Goal: Obtain resource: Download file/media

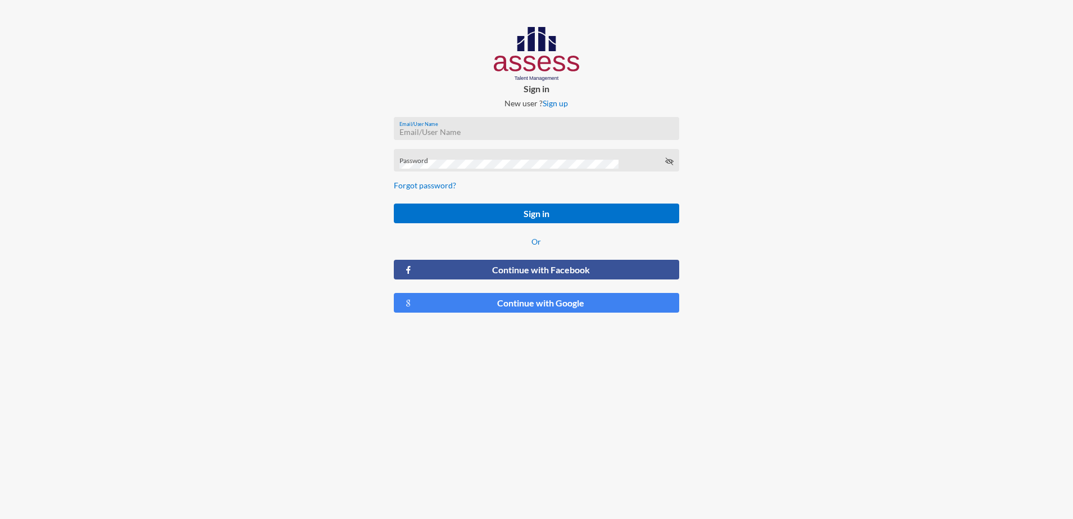
click at [455, 130] on input "Email/User Name" at bounding box center [537, 132] width 274 height 9
click at [559, 156] on div "Password" at bounding box center [537, 163] width 274 height 17
click at [520, 134] on div "Email/UserName is required" at bounding box center [537, 144] width 286 height 23
click at [447, 128] on input "Email/User Name" at bounding box center [537, 132] width 274 height 9
type input "M"
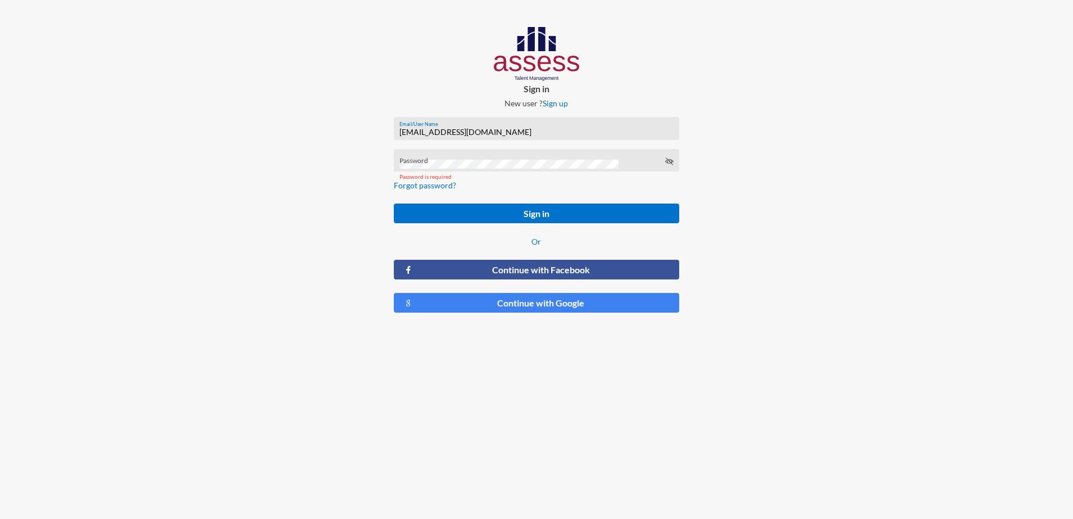
click at [430, 133] on input "[EMAIL_ADDRESS][DOMAIN_NAME]" at bounding box center [537, 132] width 274 height 9
type input "[EMAIL_ADDRESS][DOMAIN_NAME]"
click at [484, 152] on div "Password" at bounding box center [537, 160] width 286 height 23
click at [665, 156] on div "Password" at bounding box center [537, 163] width 274 height 17
click at [669, 161] on icon at bounding box center [669, 161] width 9 height 9
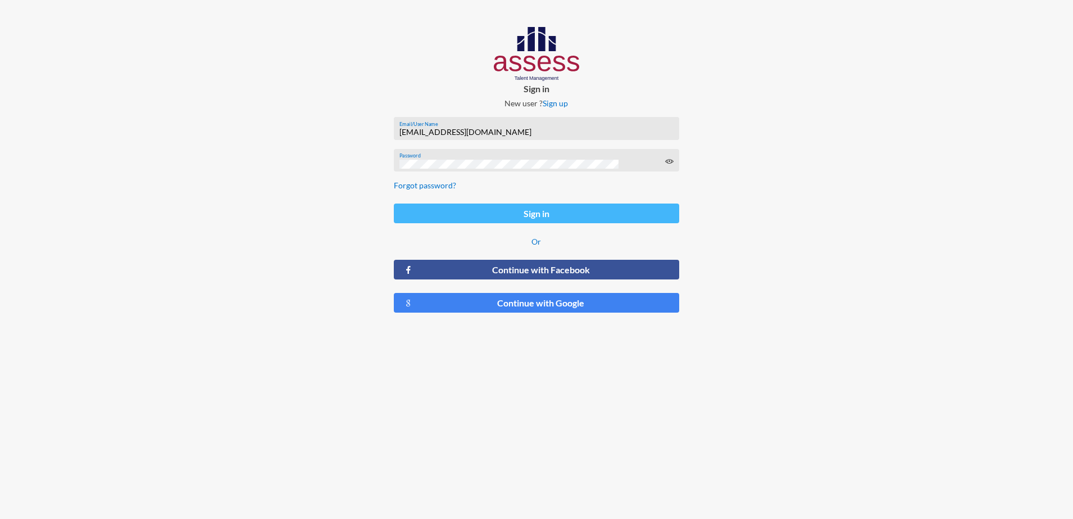
click at [586, 211] on button "Sign in" at bounding box center [537, 213] width 286 height 20
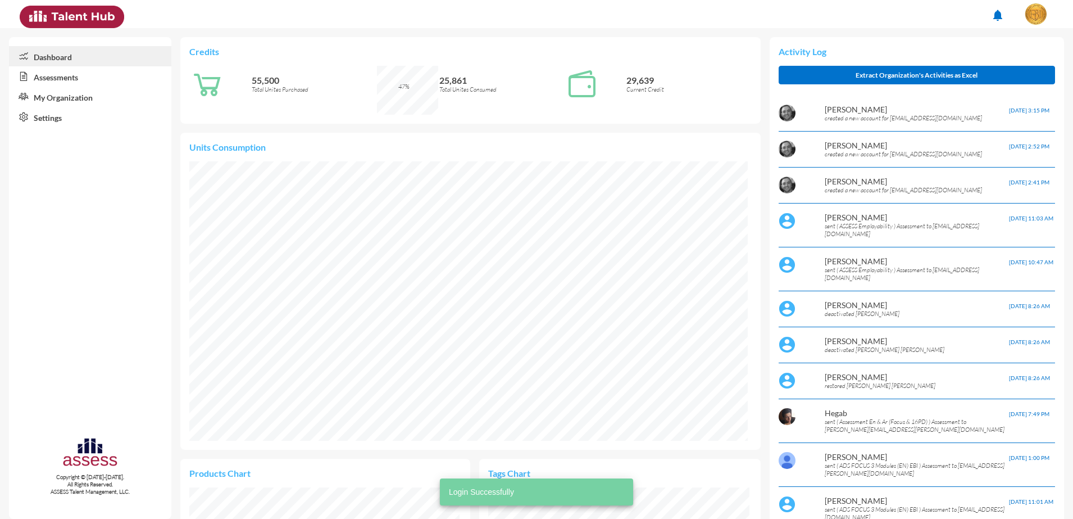
scroll to position [130, 261]
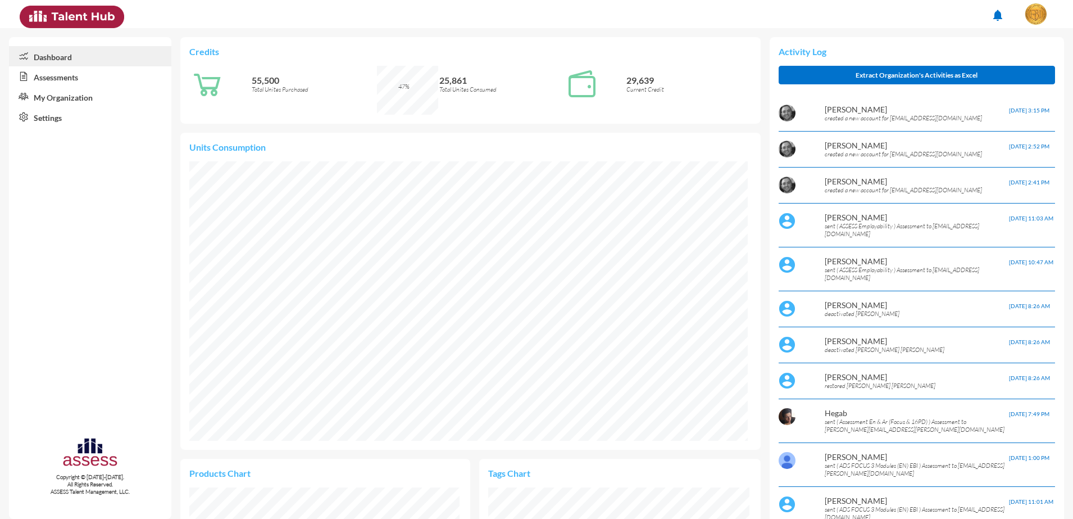
click at [74, 73] on link "Assessments" at bounding box center [90, 76] width 162 height 20
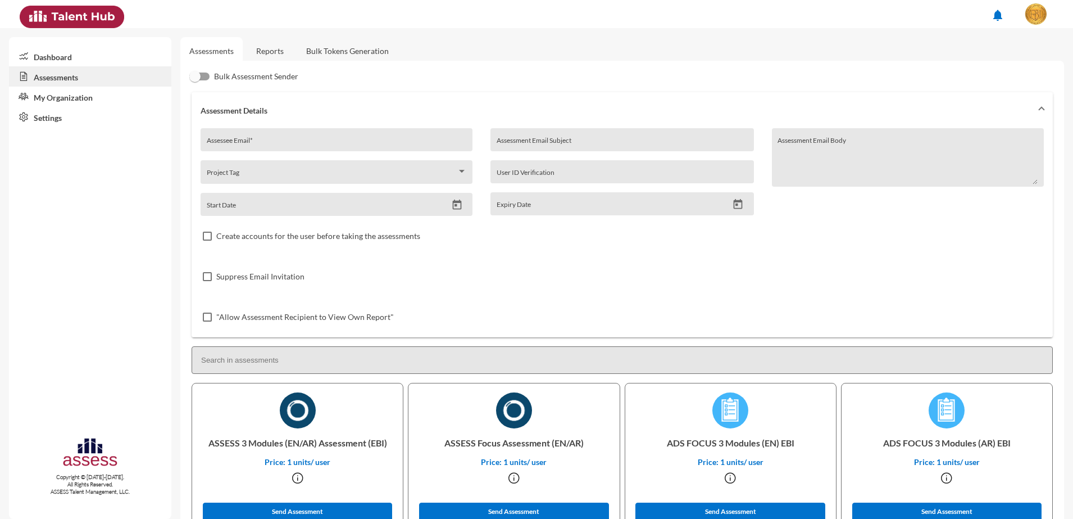
click at [262, 51] on link "Reports" at bounding box center [270, 51] width 46 height 28
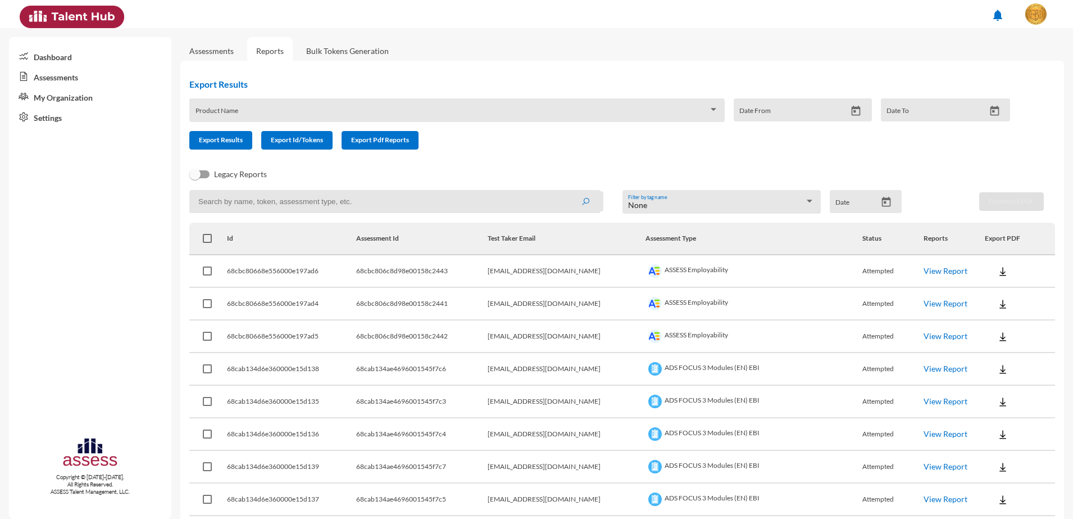
click at [545, 112] on span at bounding box center [453, 114] width 514 height 9
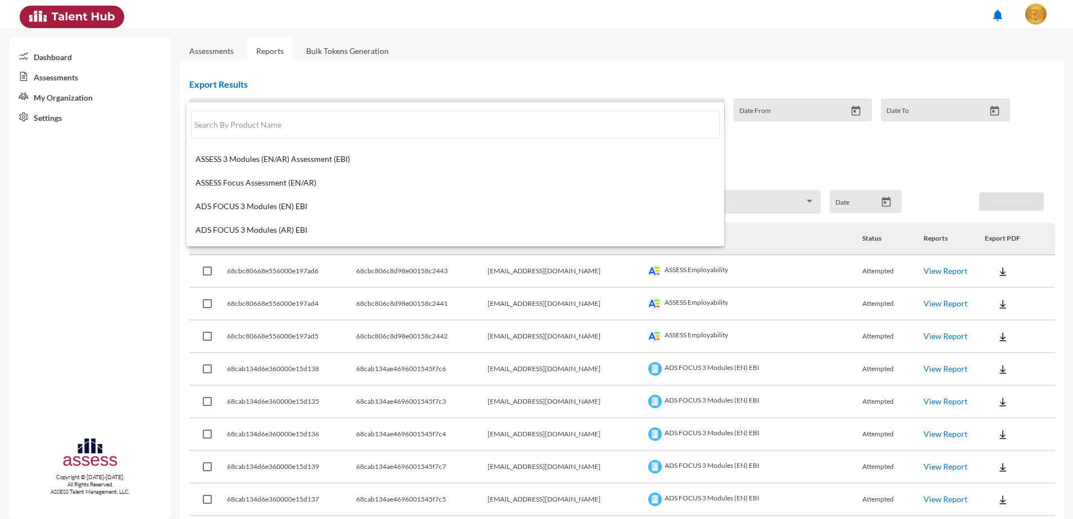
scroll to position [70, 0]
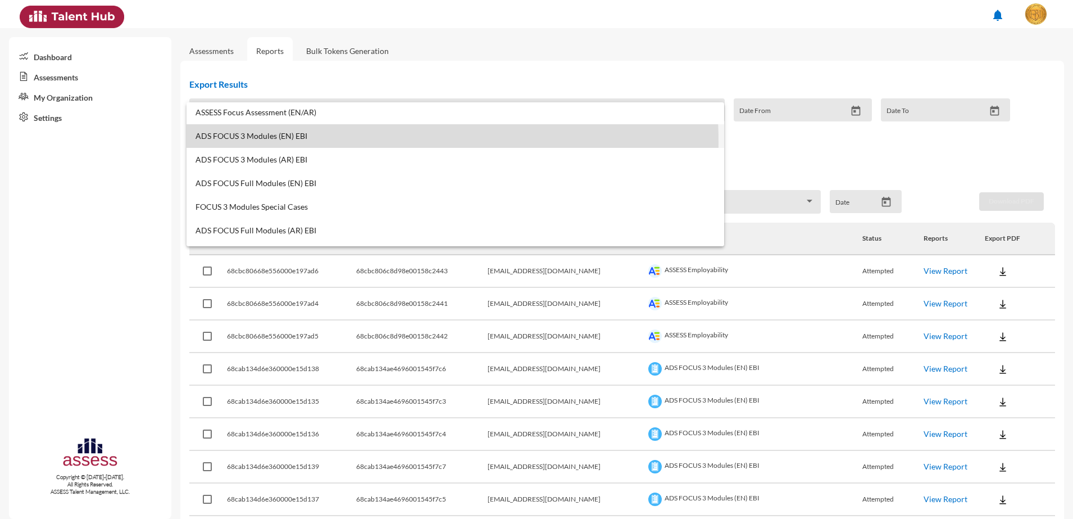
click at [310, 142] on mat-option "ADS FOCUS 3 Modules (EN) EBI" at bounding box center [456, 136] width 538 height 24
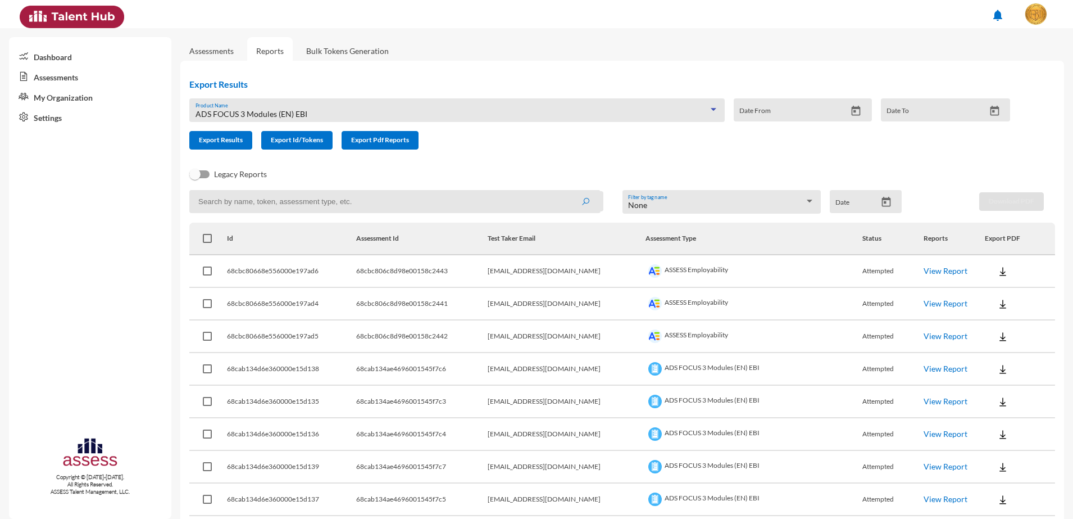
click at [882, 204] on icon "Open calendar" at bounding box center [887, 202] width 12 height 12
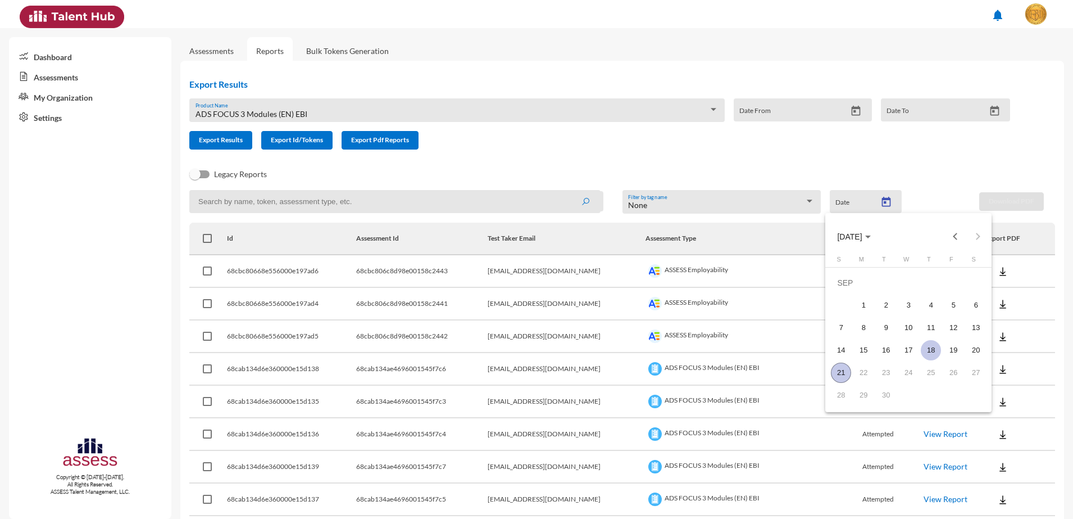
click at [942, 354] on td "18" at bounding box center [931, 350] width 22 height 22
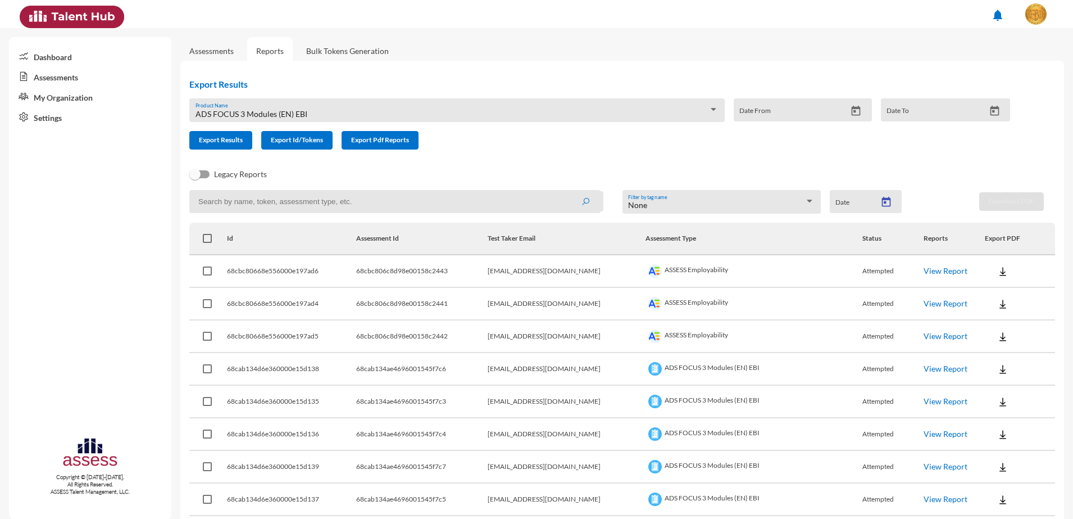
type input "[DATE]"
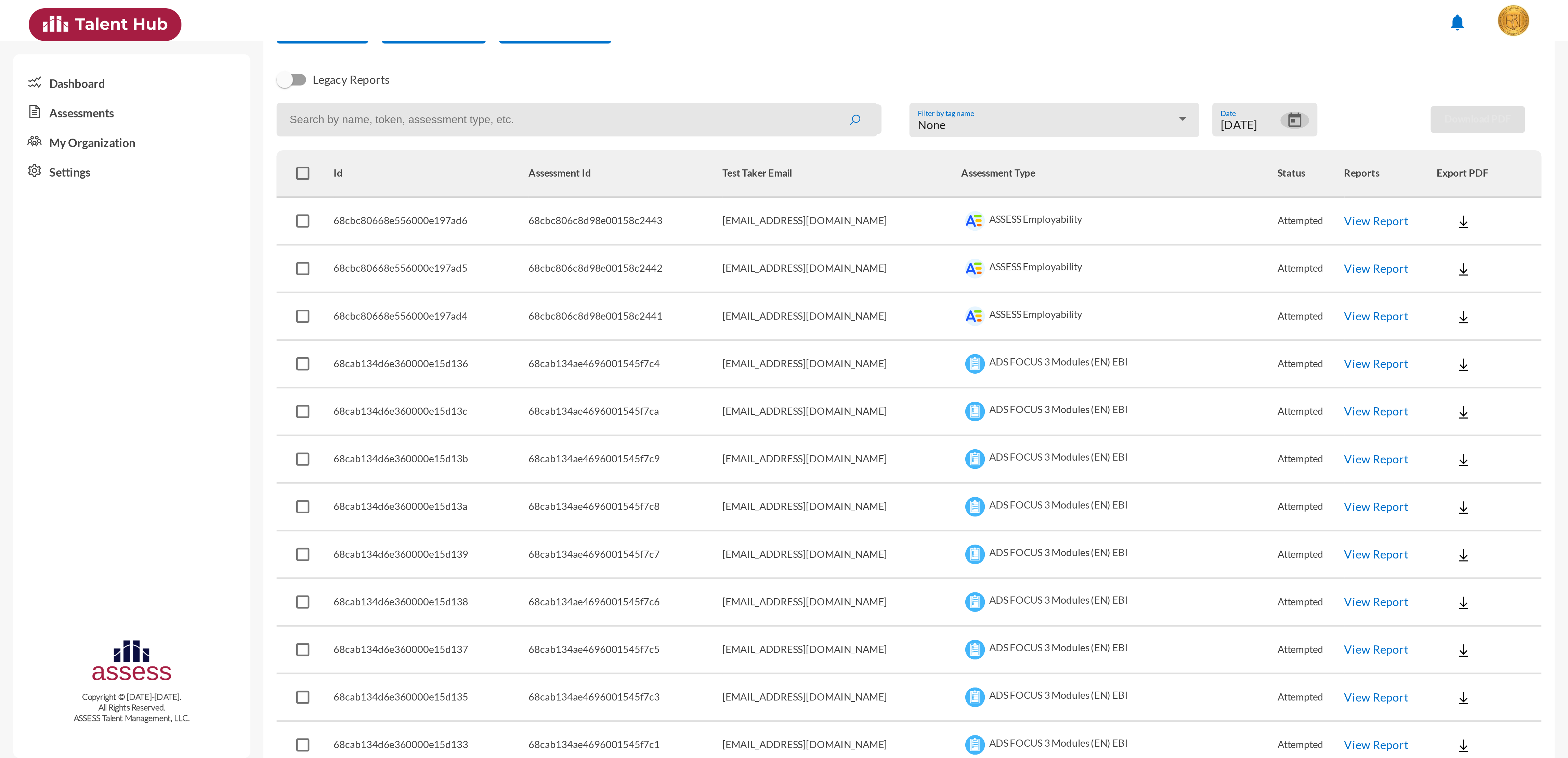
scroll to position [0, 0]
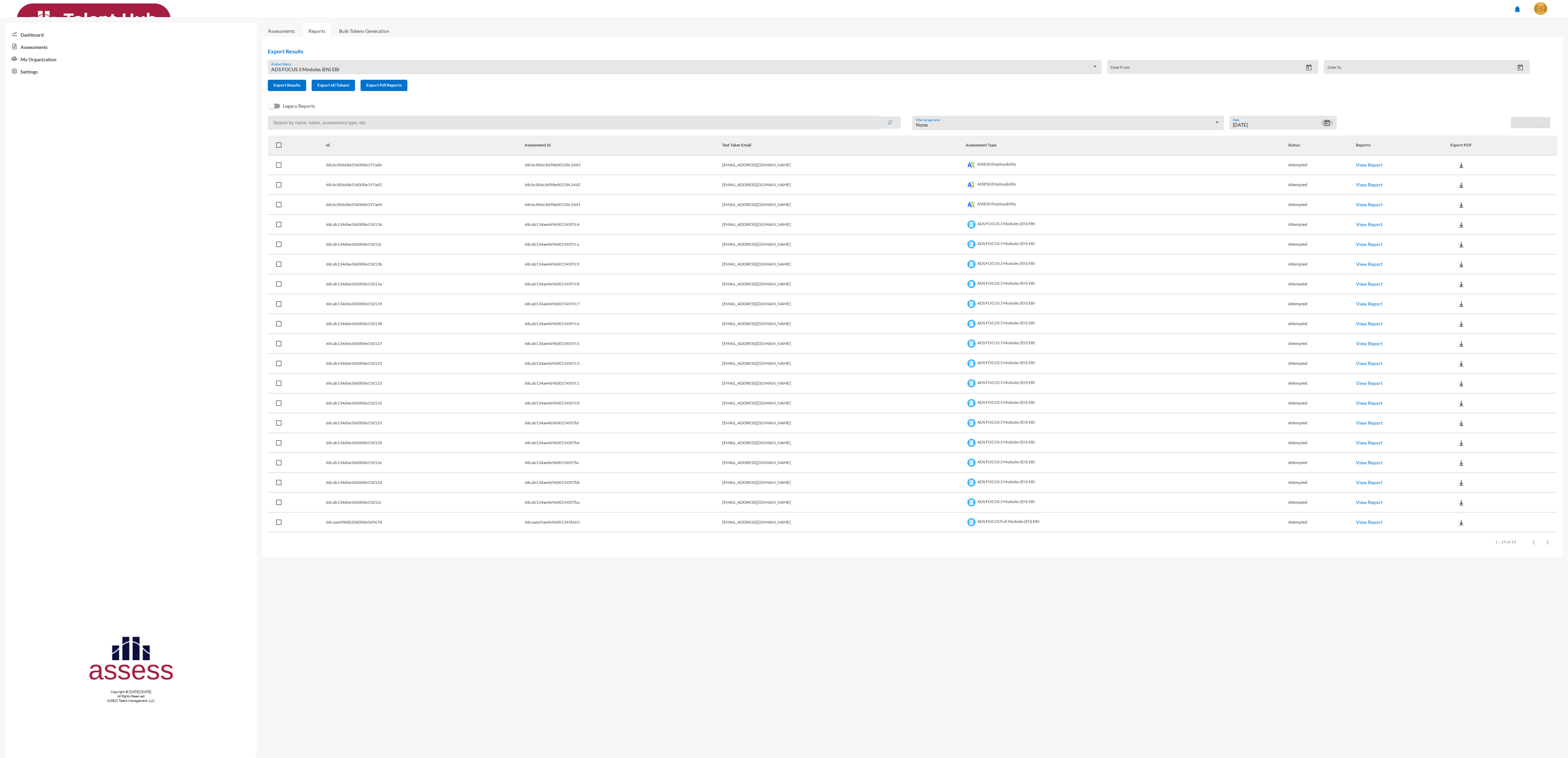
click at [653, 170] on button at bounding box center [1461, 165] width 22 height 12
click at [653, 315] on div at bounding box center [784, 379] width 1568 height 758
click at [653, 228] on img at bounding box center [1461, 225] width 7 height 7
click at [653, 234] on button "EN" at bounding box center [1457, 237] width 38 height 13
click at [653, 248] on button at bounding box center [1461, 244] width 22 height 12
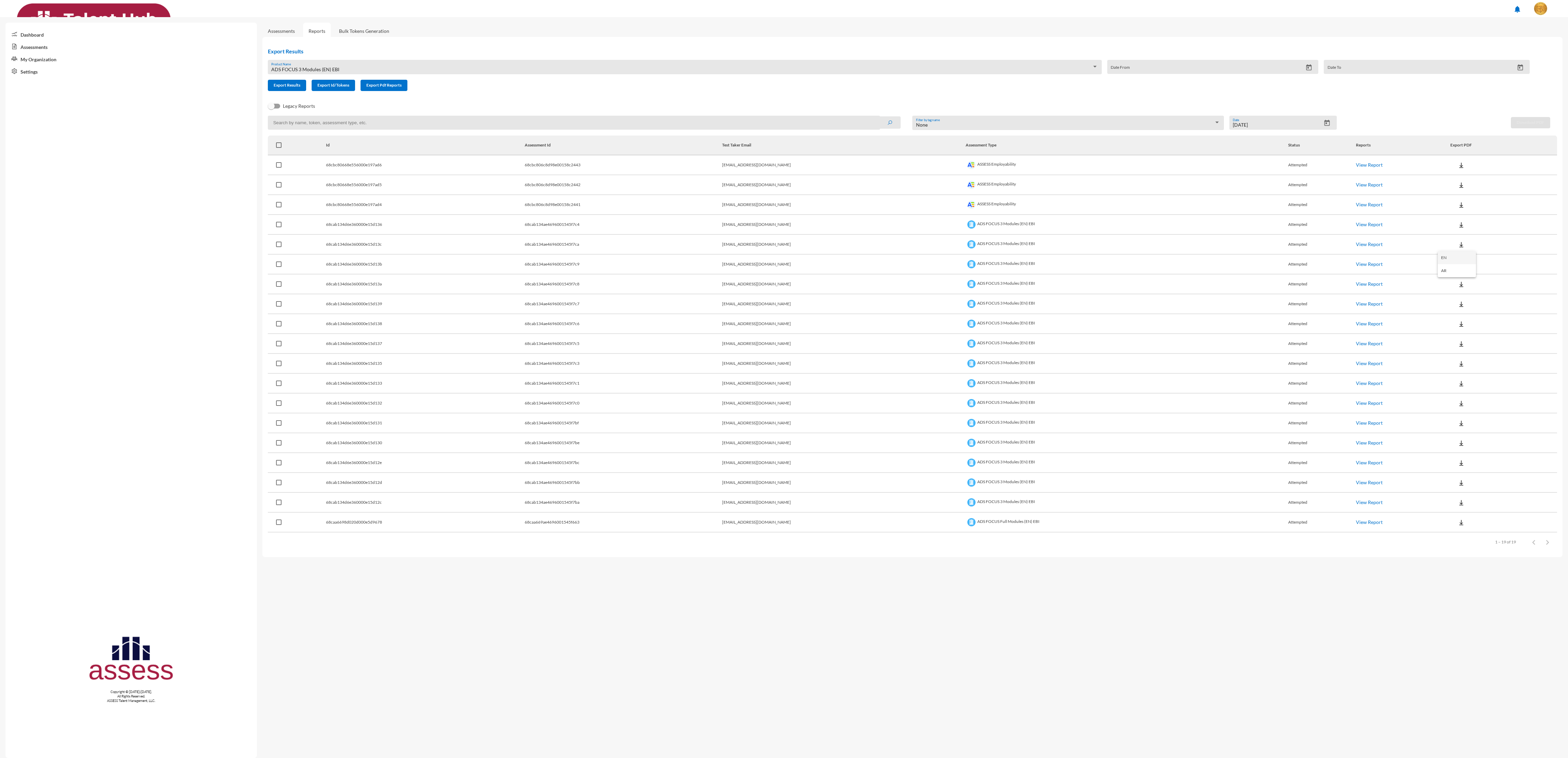
click at [653, 258] on button "EN" at bounding box center [1457, 257] width 38 height 13
click at [653, 268] on img at bounding box center [1461, 264] width 7 height 7
click at [653, 280] on button "EN" at bounding box center [1457, 278] width 38 height 13
click at [653, 288] on img at bounding box center [1461, 284] width 7 height 7
click at [653, 293] on button "EN" at bounding box center [1457, 297] width 38 height 13
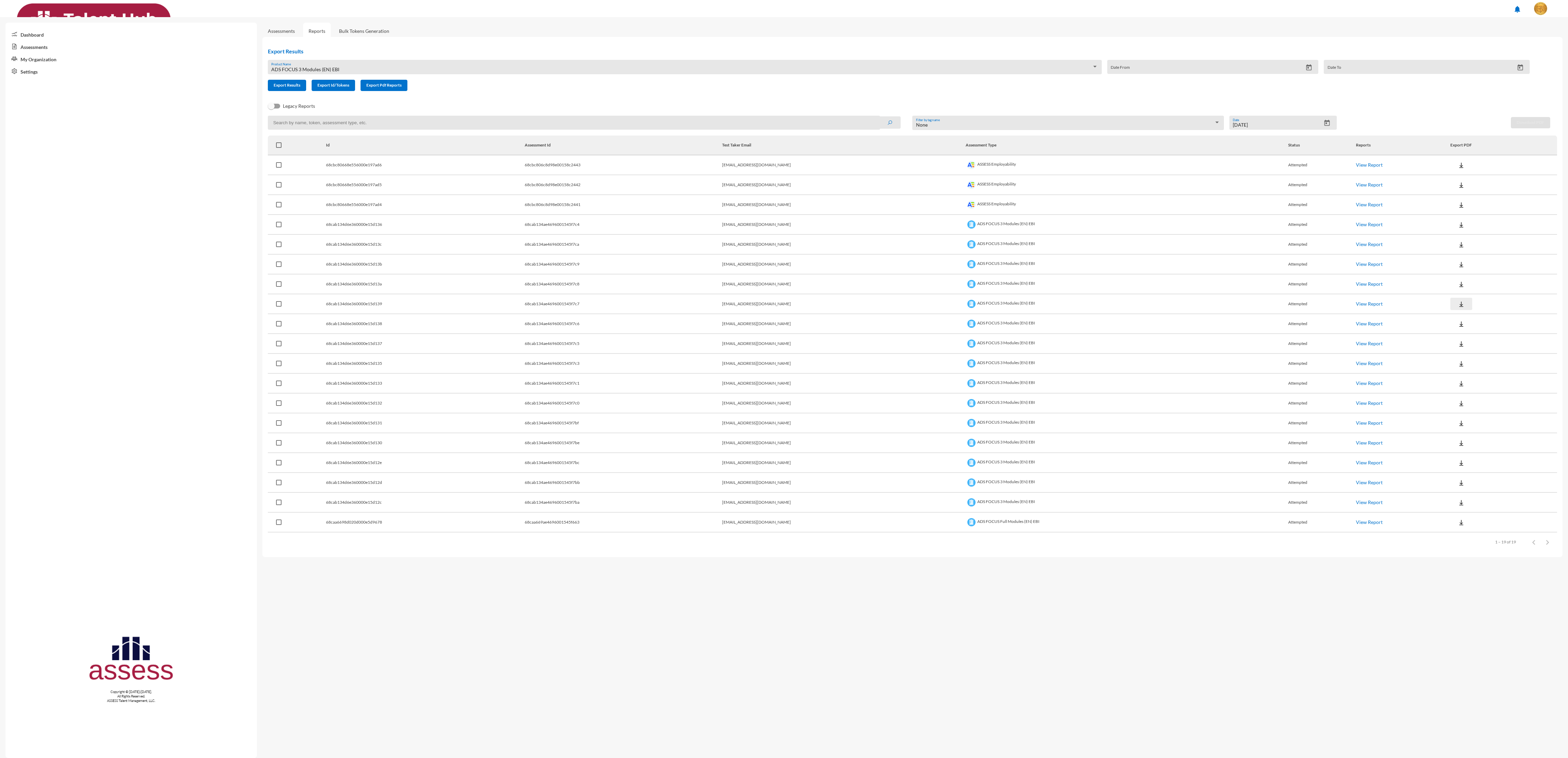
click at [653, 305] on button at bounding box center [1461, 304] width 22 height 12
click at [653, 314] on button "EN" at bounding box center [1457, 317] width 38 height 13
click at [653, 315] on button at bounding box center [1461, 323] width 22 height 12
click at [653, 315] on button "EN" at bounding box center [1457, 337] width 38 height 13
click at [653, 315] on button at bounding box center [1461, 343] width 22 height 12
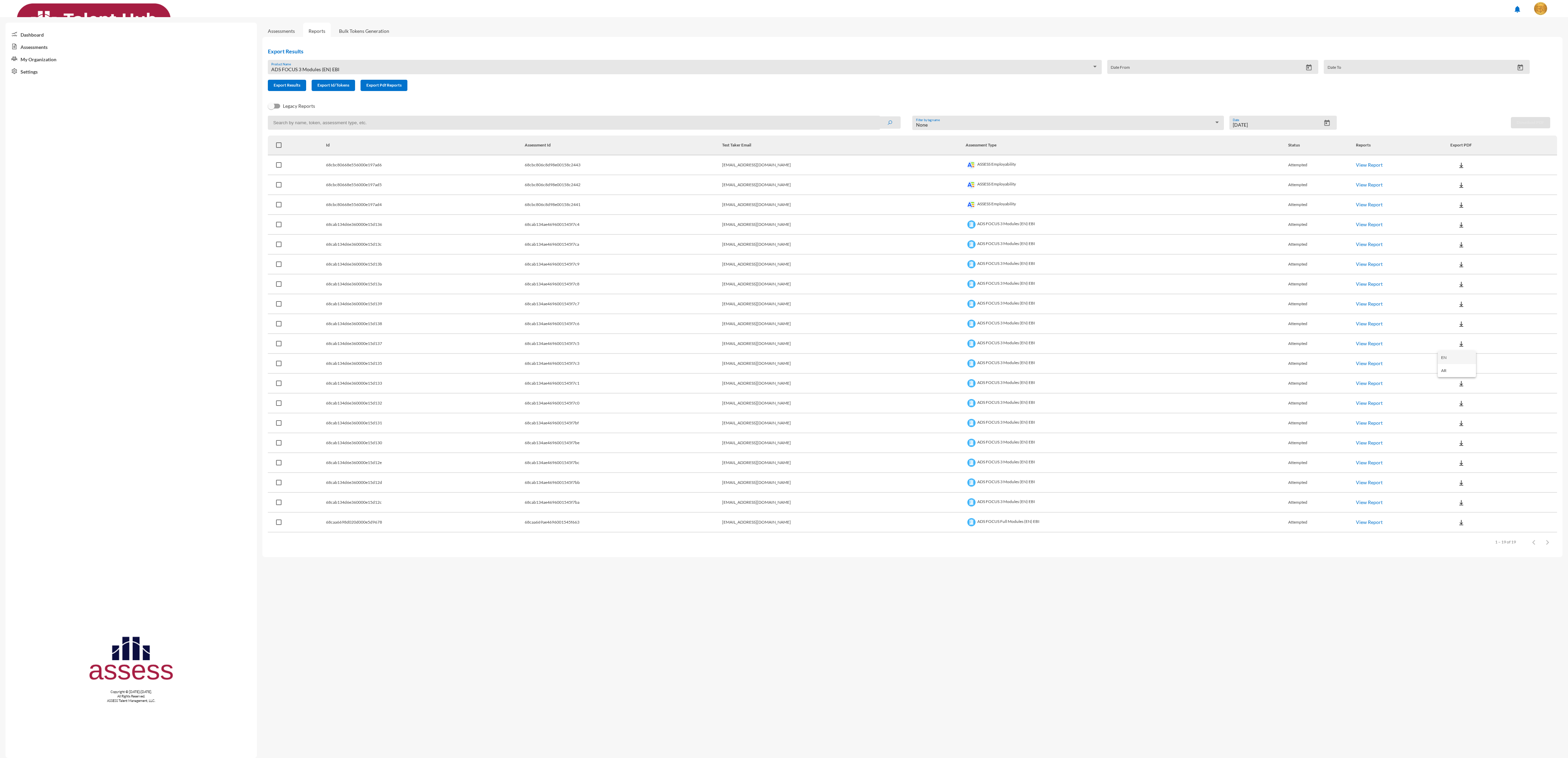
click at [653, 315] on button "EN" at bounding box center [1457, 357] width 38 height 13
click at [653, 315] on button at bounding box center [1461, 363] width 22 height 12
click at [653, 315] on button "EN" at bounding box center [1457, 377] width 38 height 13
click at [653, 315] on img at bounding box center [1461, 383] width 7 height 7
click at [653, 315] on button "EN" at bounding box center [1457, 397] width 38 height 13
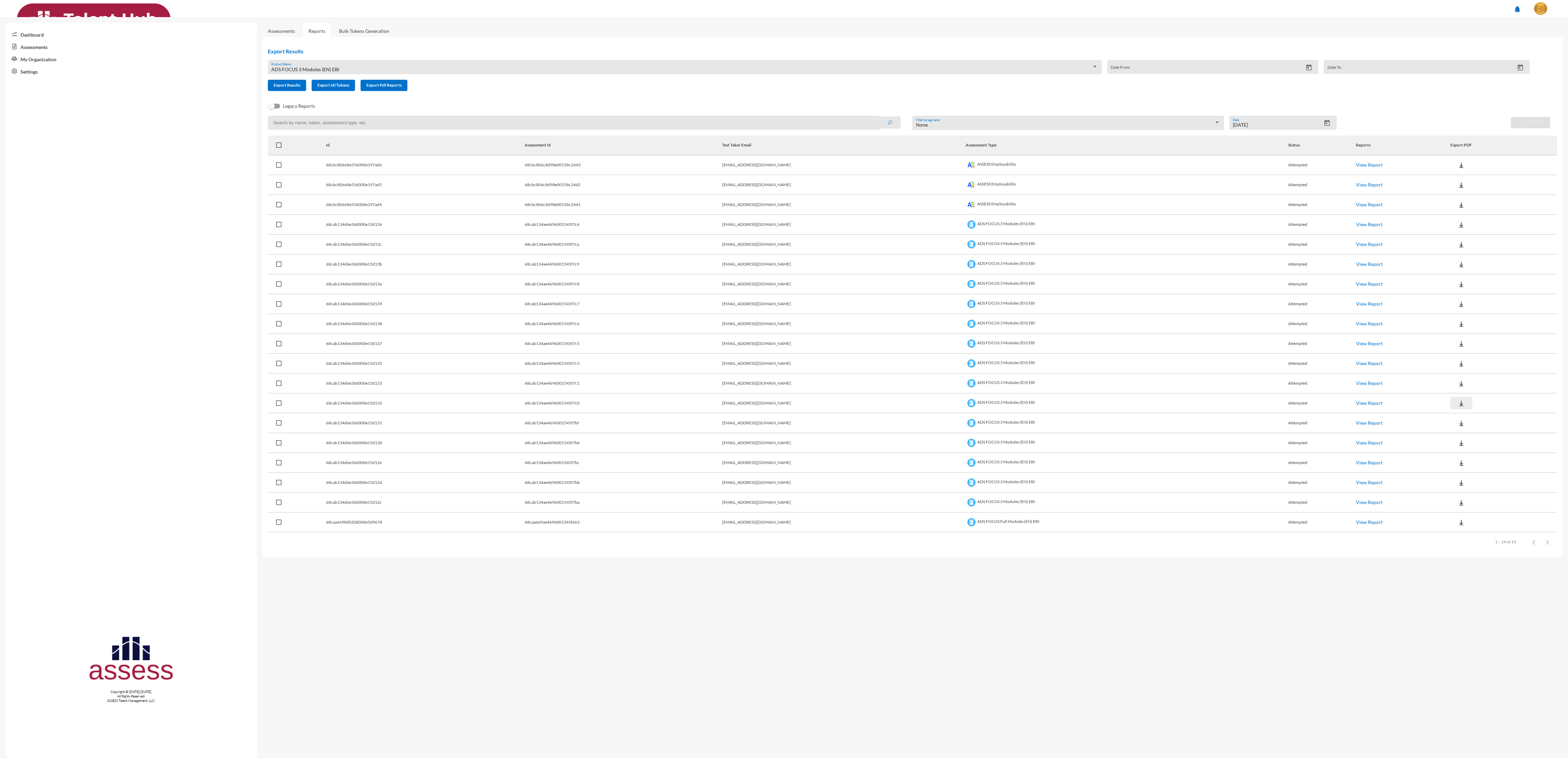
click at [653, 315] on button at bounding box center [1461, 403] width 22 height 12
click at [653, 315] on button "EN" at bounding box center [1457, 417] width 38 height 13
click at [653, 315] on button at bounding box center [1461, 423] width 22 height 12
click at [653, 315] on button "EN" at bounding box center [1457, 437] width 38 height 13
click at [653, 315] on button at bounding box center [1461, 443] width 22 height 12
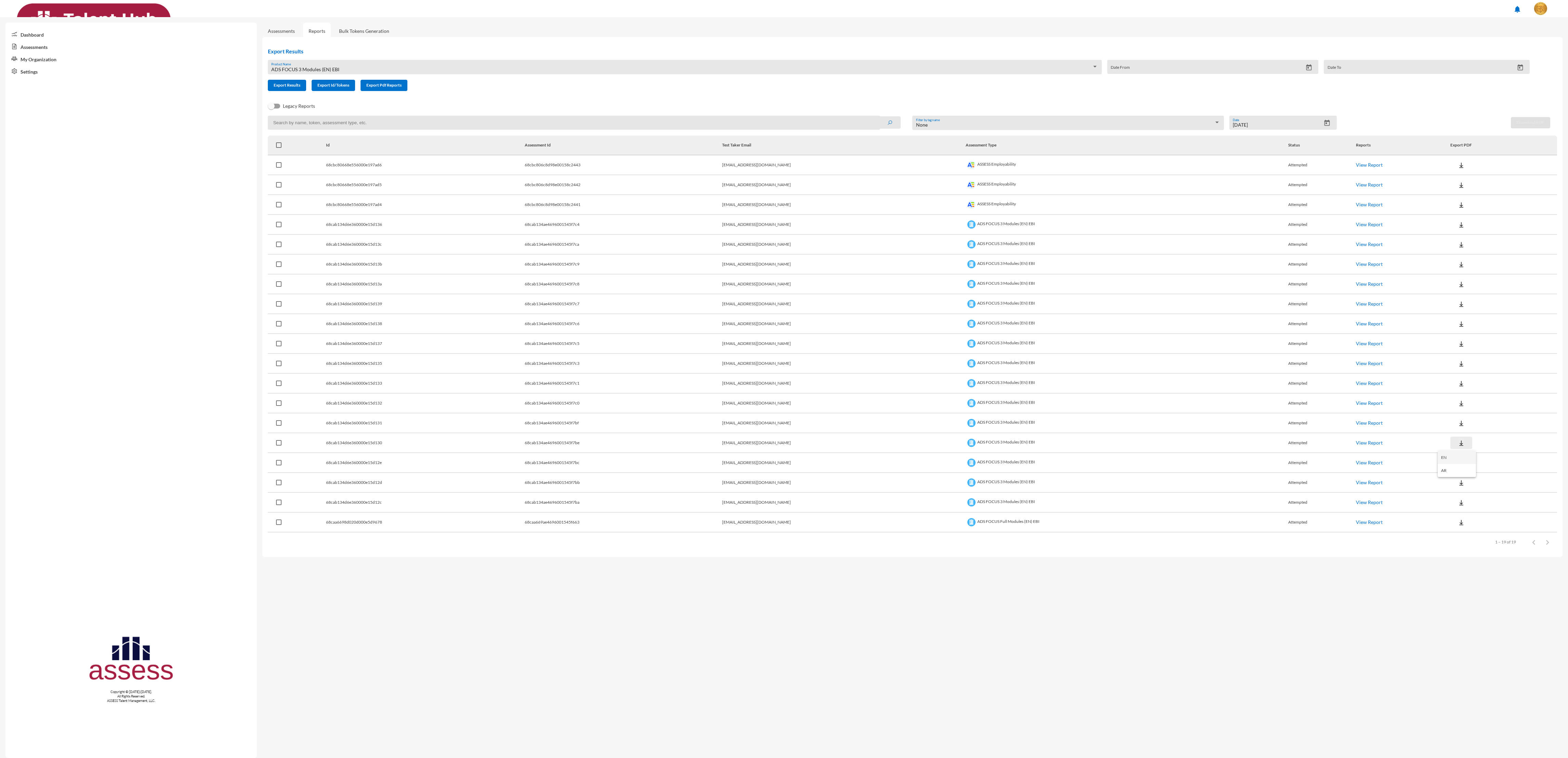
click at [653, 315] on button "EN" at bounding box center [1457, 457] width 38 height 13
click at [653, 315] on img at bounding box center [1461, 463] width 7 height 7
click at [653, 315] on button "EN" at bounding box center [1457, 477] width 38 height 13
click at [653, 315] on button at bounding box center [1461, 482] width 22 height 12
click at [653, 315] on button "EN" at bounding box center [1457, 497] width 38 height 13
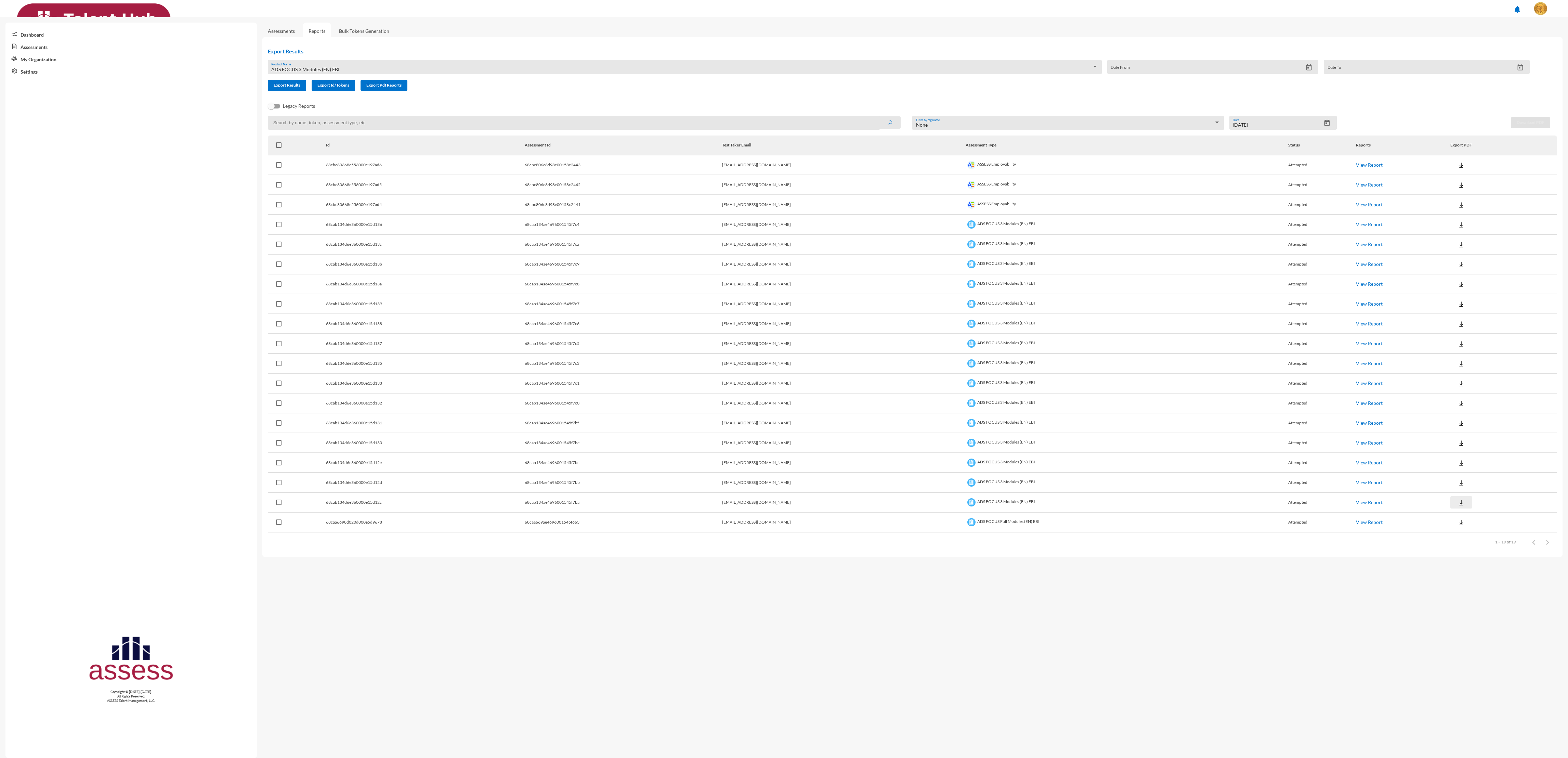
click at [653, 315] on button at bounding box center [1461, 502] width 22 height 12
click at [653, 315] on button "EN" at bounding box center [1457, 517] width 38 height 13
click at [292, 80] on button "Export Results" at bounding box center [287, 85] width 38 height 12
